Goal: Find specific page/section: Find specific page/section

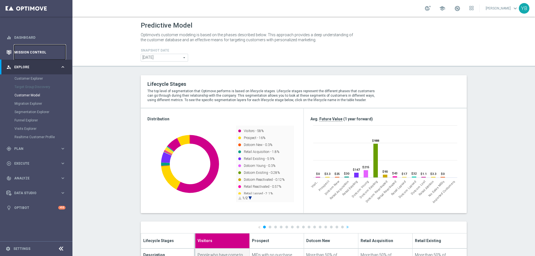
click at [39, 54] on link "Mission Control" at bounding box center [39, 52] width 51 height 15
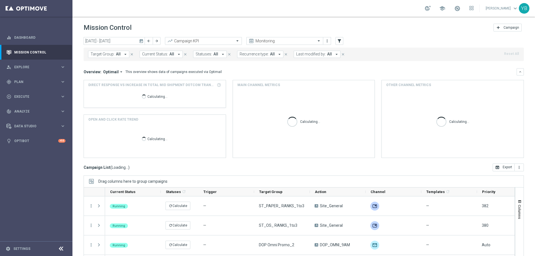
click at [141, 38] on icon "today" at bounding box center [141, 40] width 5 height 5
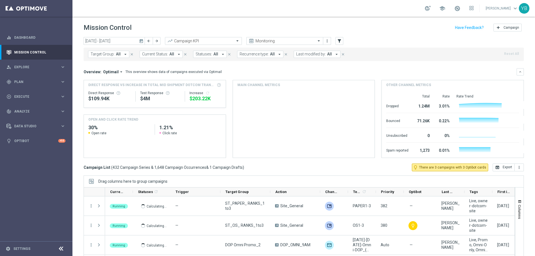
click at [140, 40] on icon "today" at bounding box center [141, 40] width 5 height 5
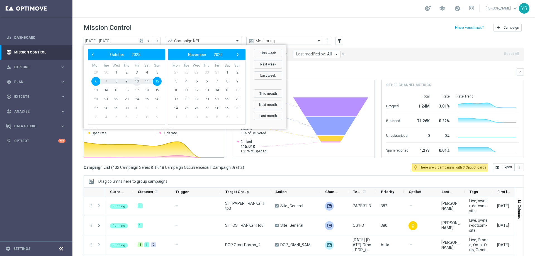
click at [139, 82] on span "10" at bounding box center [136, 81] width 9 height 9
type input "[DATE] - [DATE]"
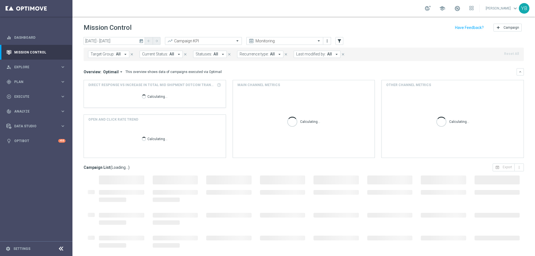
click at [120, 74] on icon "arrow_drop_down" at bounding box center [121, 71] width 5 height 5
click at [102, 82] on div "Analysis" at bounding box center [100, 80] width 13 height 5
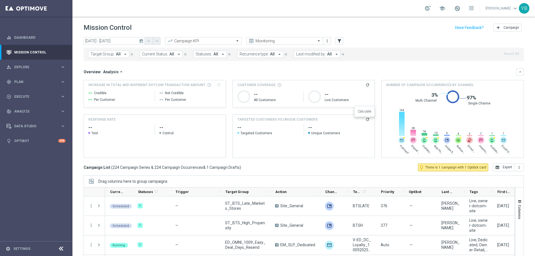
drag, startPoint x: 366, startPoint y: 120, endPoint x: 362, endPoint y: 119, distance: 4.6
click at [366, 120] on icon "refresh" at bounding box center [367, 119] width 4 height 4
click at [62, 112] on icon "keyboard_arrow_right" at bounding box center [62, 111] width 5 height 5
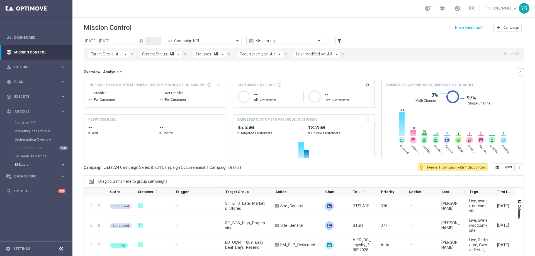
click at [60, 166] on icon "keyboard_arrow_right" at bounding box center [62, 164] width 5 height 5
click at [34, 180] on link "Emails Baseline Matchback" at bounding box center [37, 181] width 41 height 4
